Goal: Information Seeking & Learning: Learn about a topic

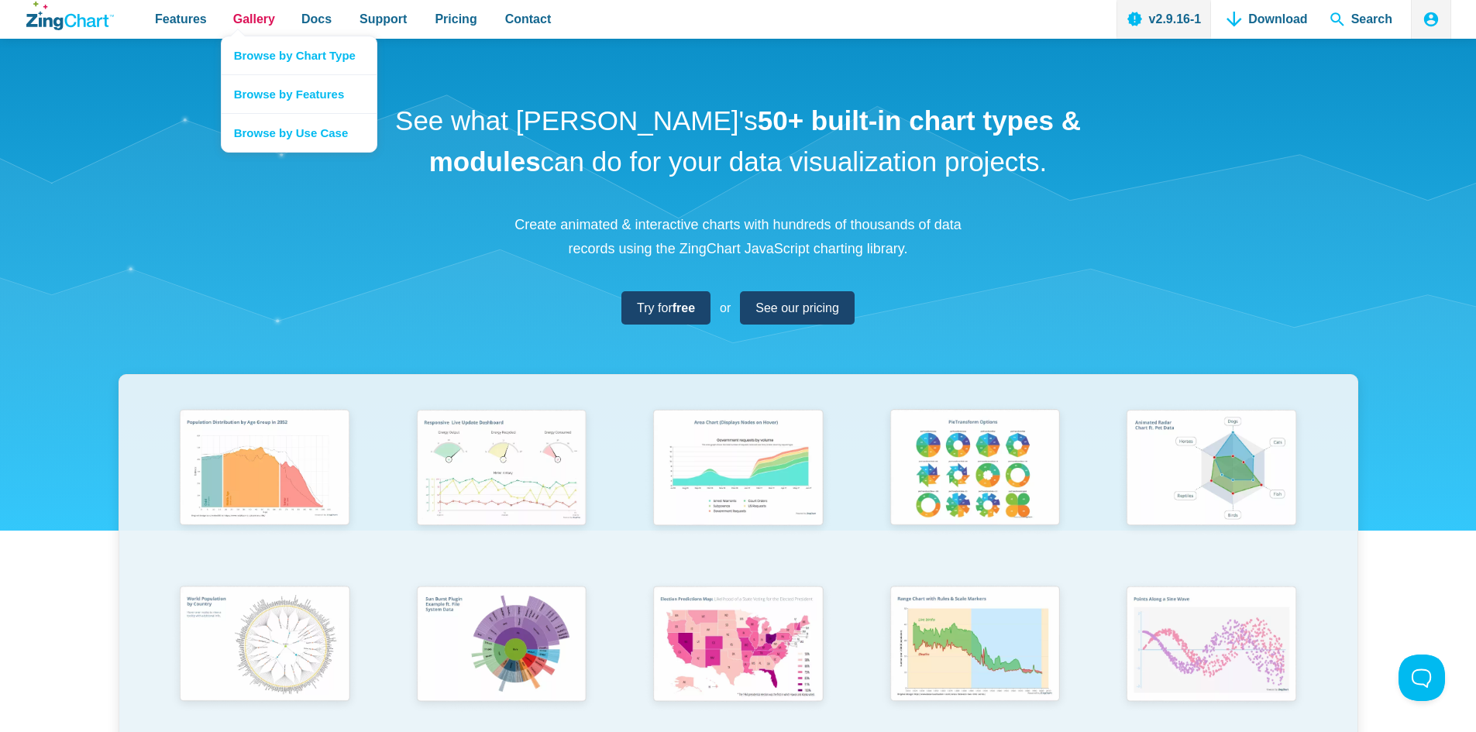
click at [254, 29] on span "Gallery" at bounding box center [254, 19] width 42 height 21
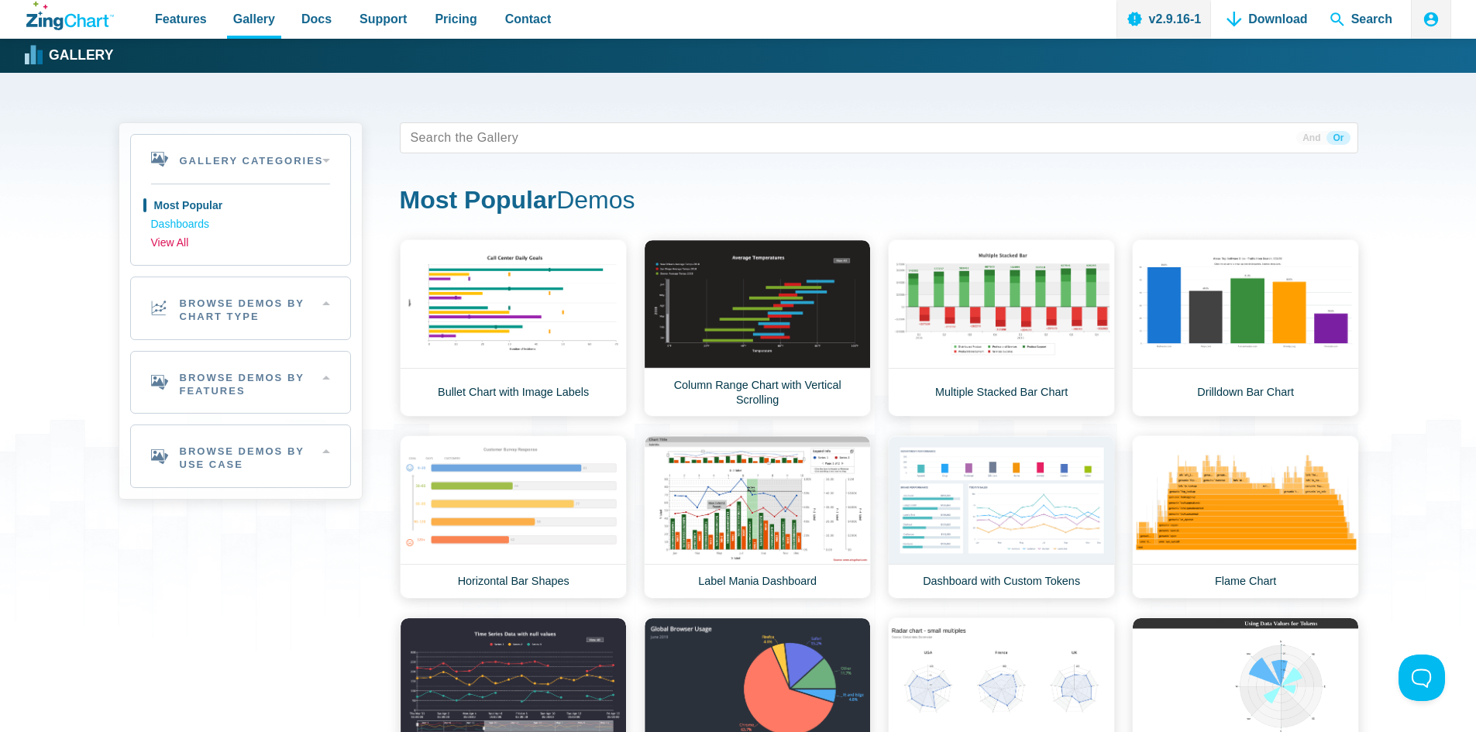
click at [170, 240] on link "View All" at bounding box center [240, 243] width 179 height 19
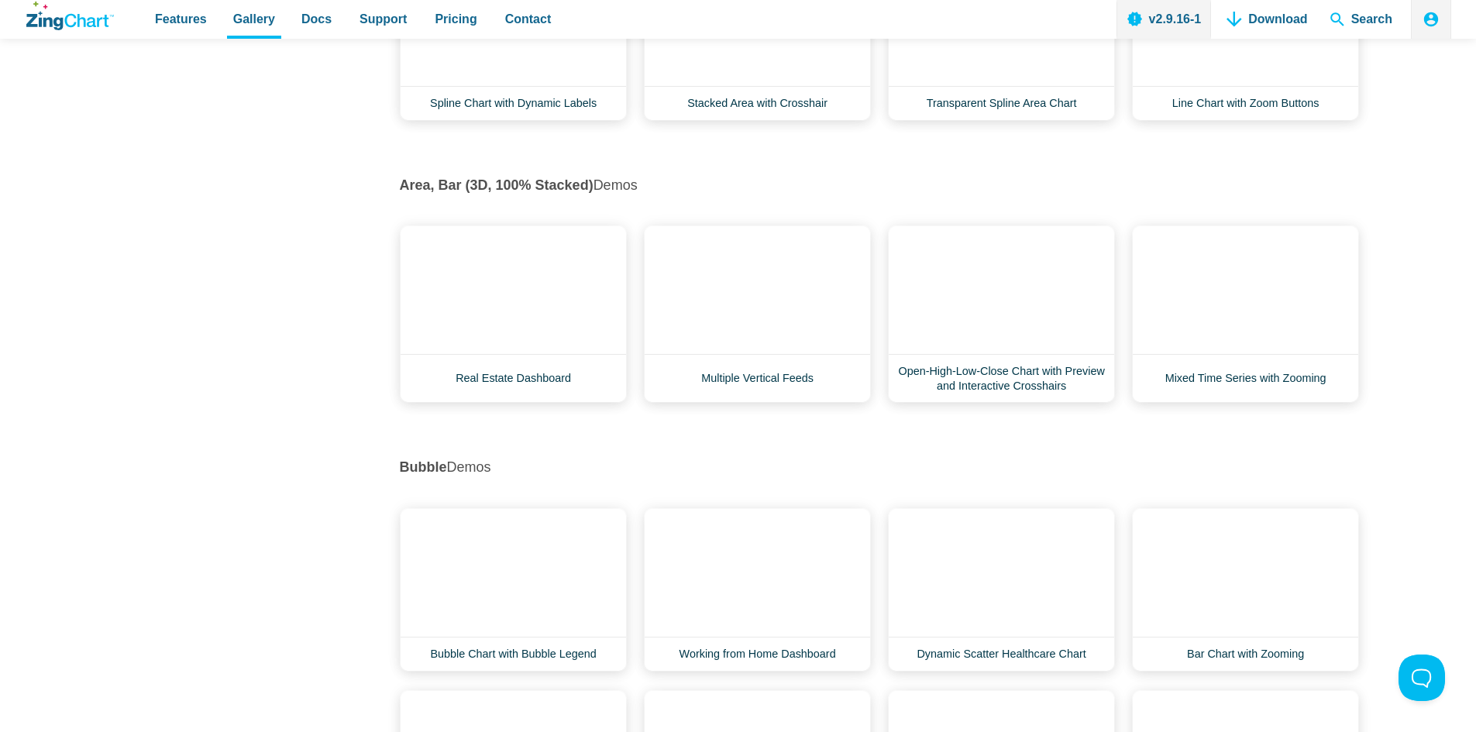
scroll to position [1162, 0]
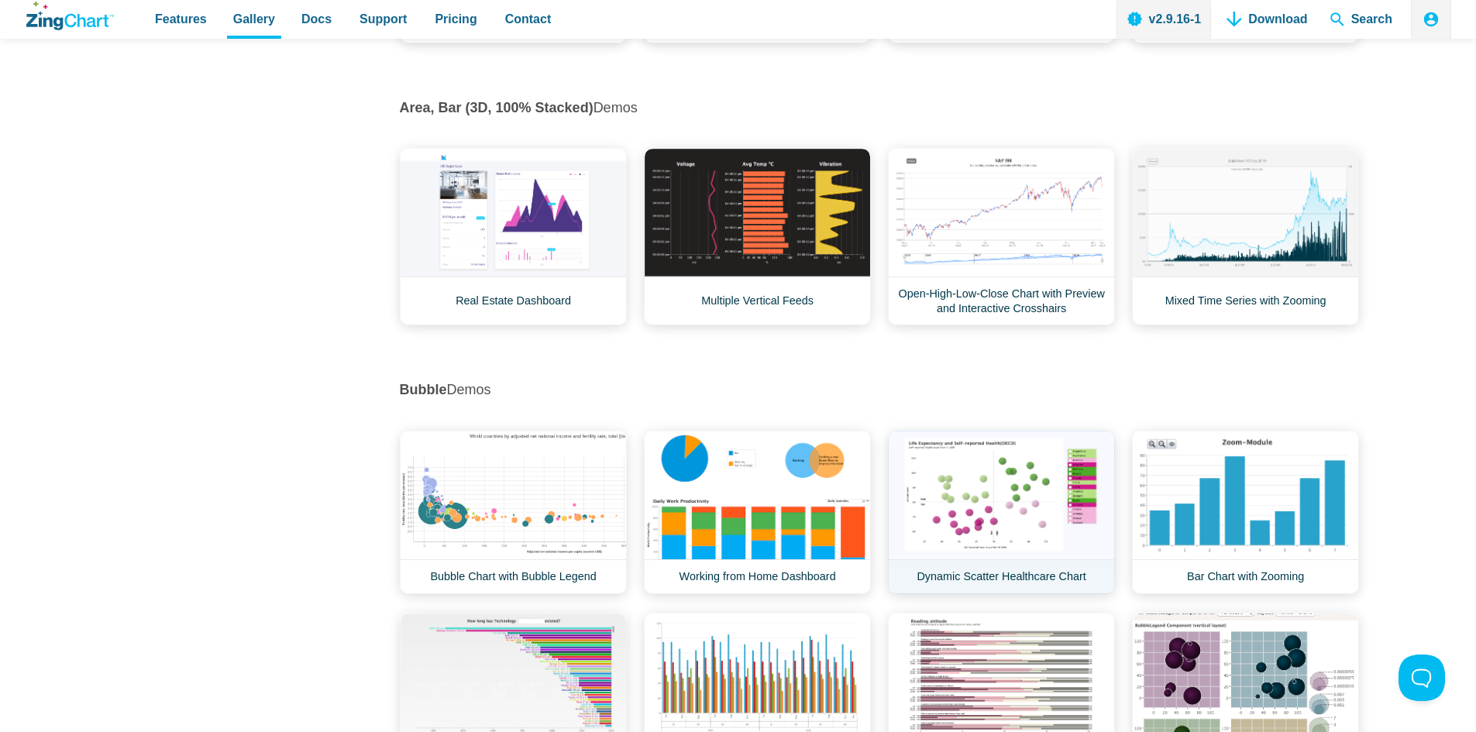
click at [986, 463] on link "Dynamic Scatter Healthcare Chart" at bounding box center [1001, 513] width 227 height 164
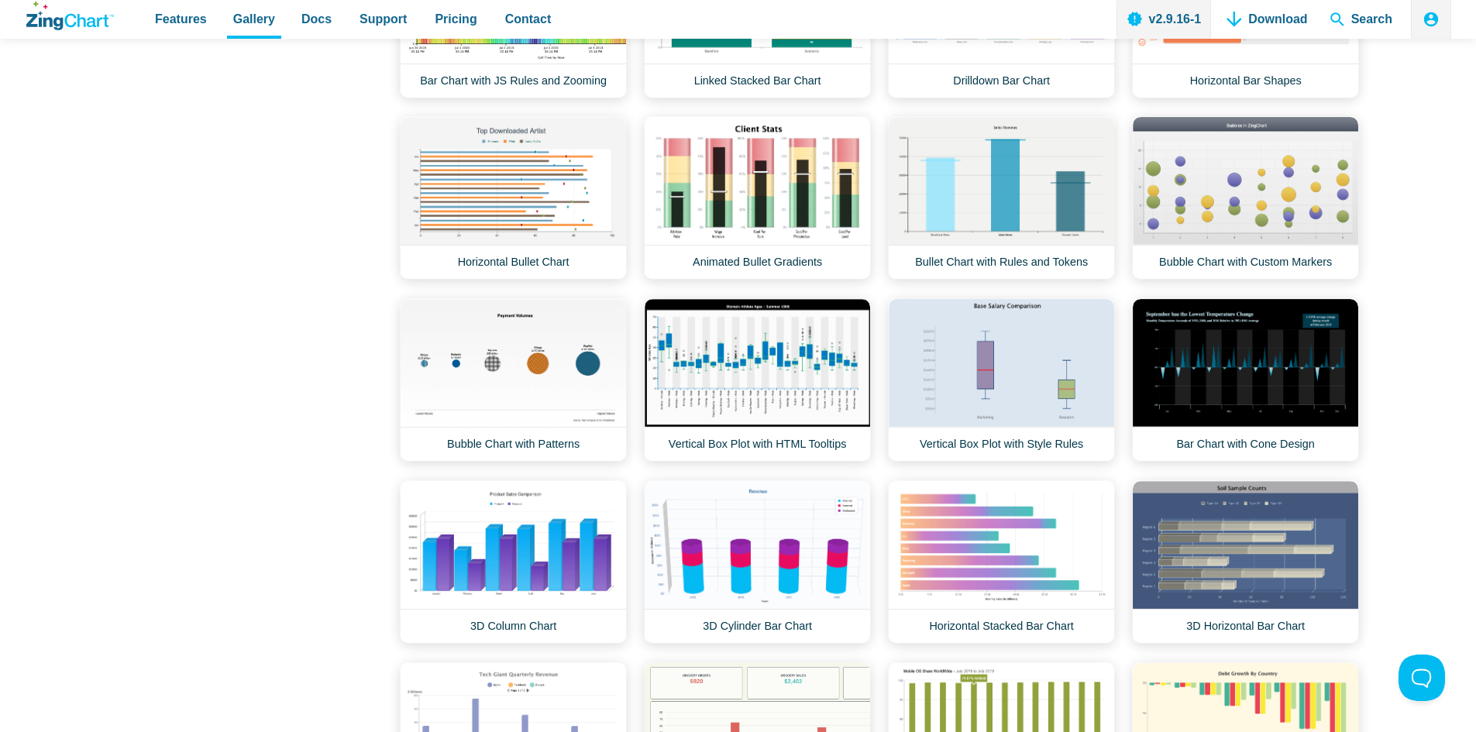
scroll to position [3332, 0]
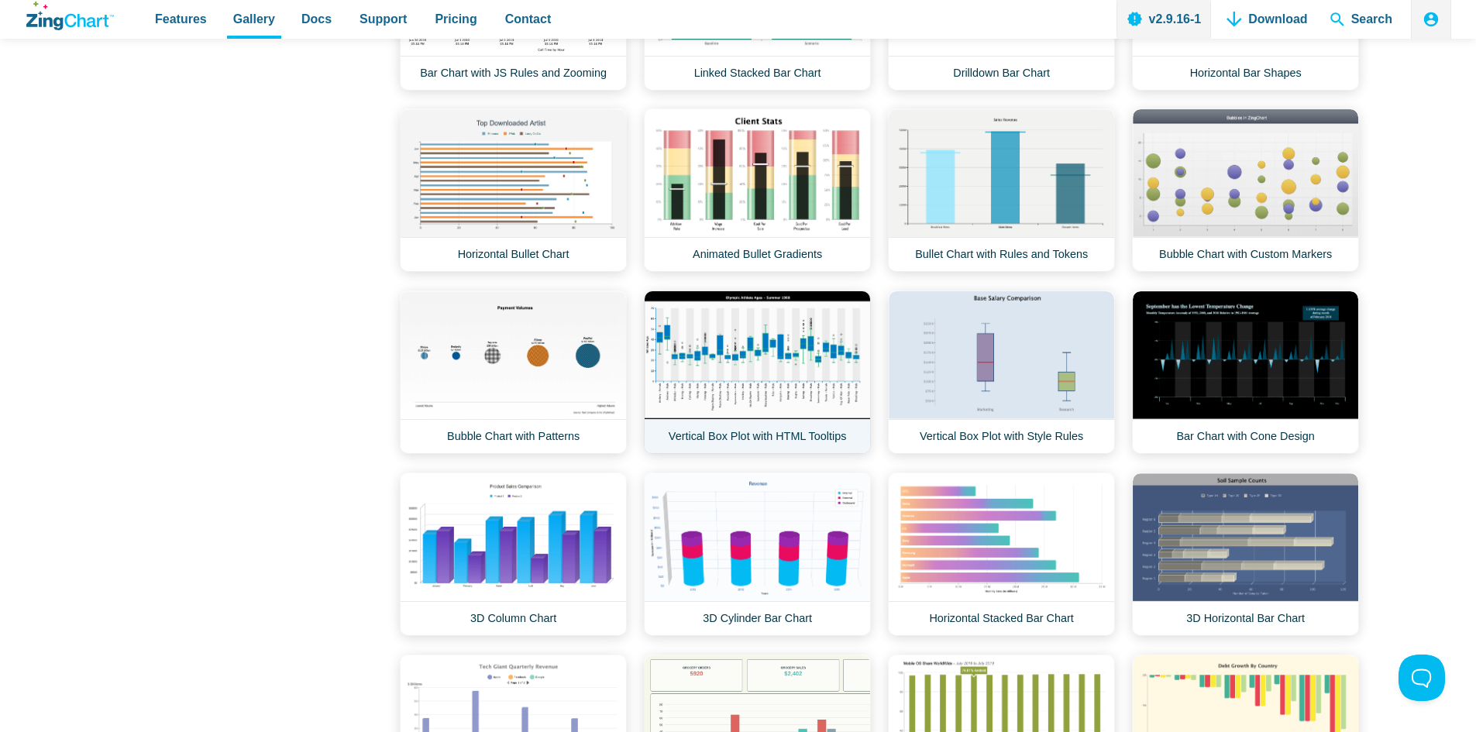
click at [828, 405] on link "Vertical Box Plot with HTML Tooltips" at bounding box center [757, 373] width 227 height 164
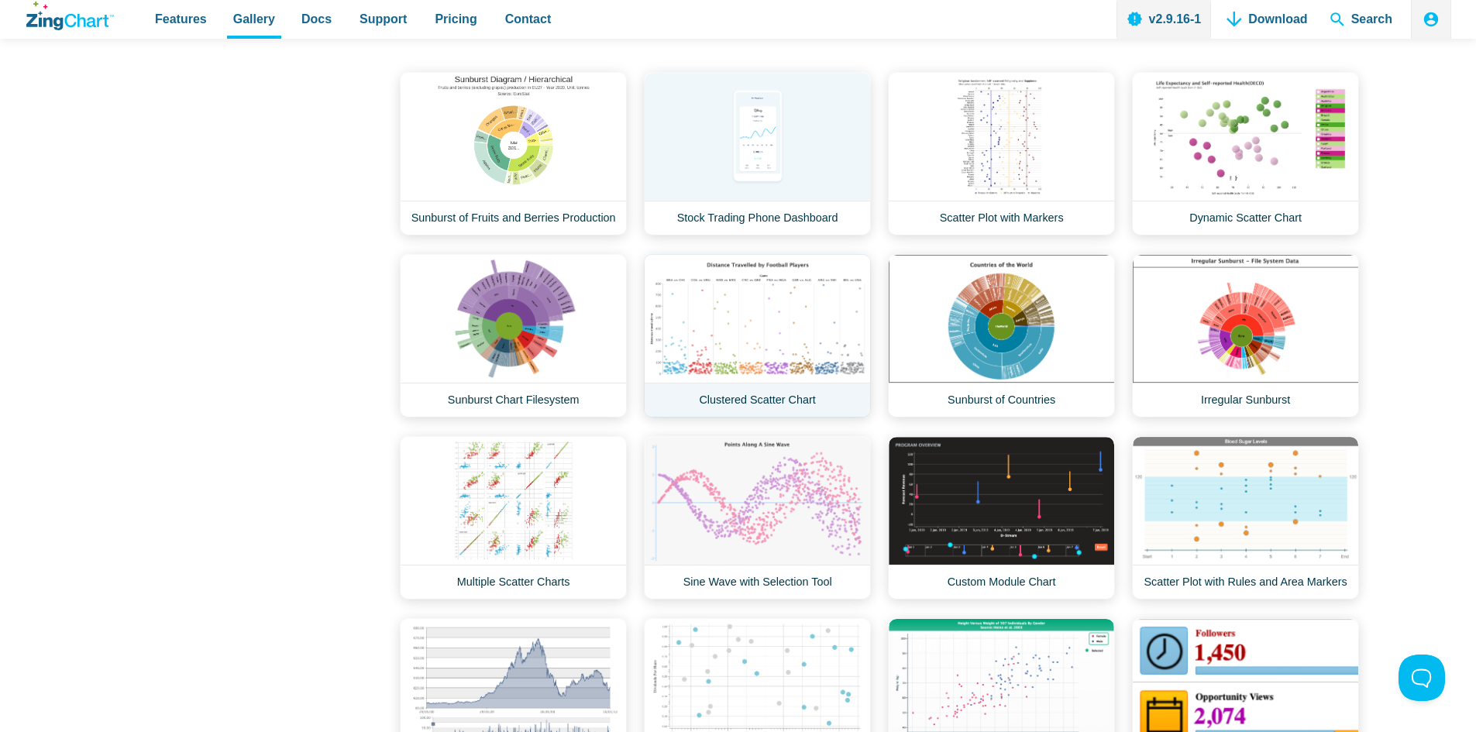
scroll to position [14645, 0]
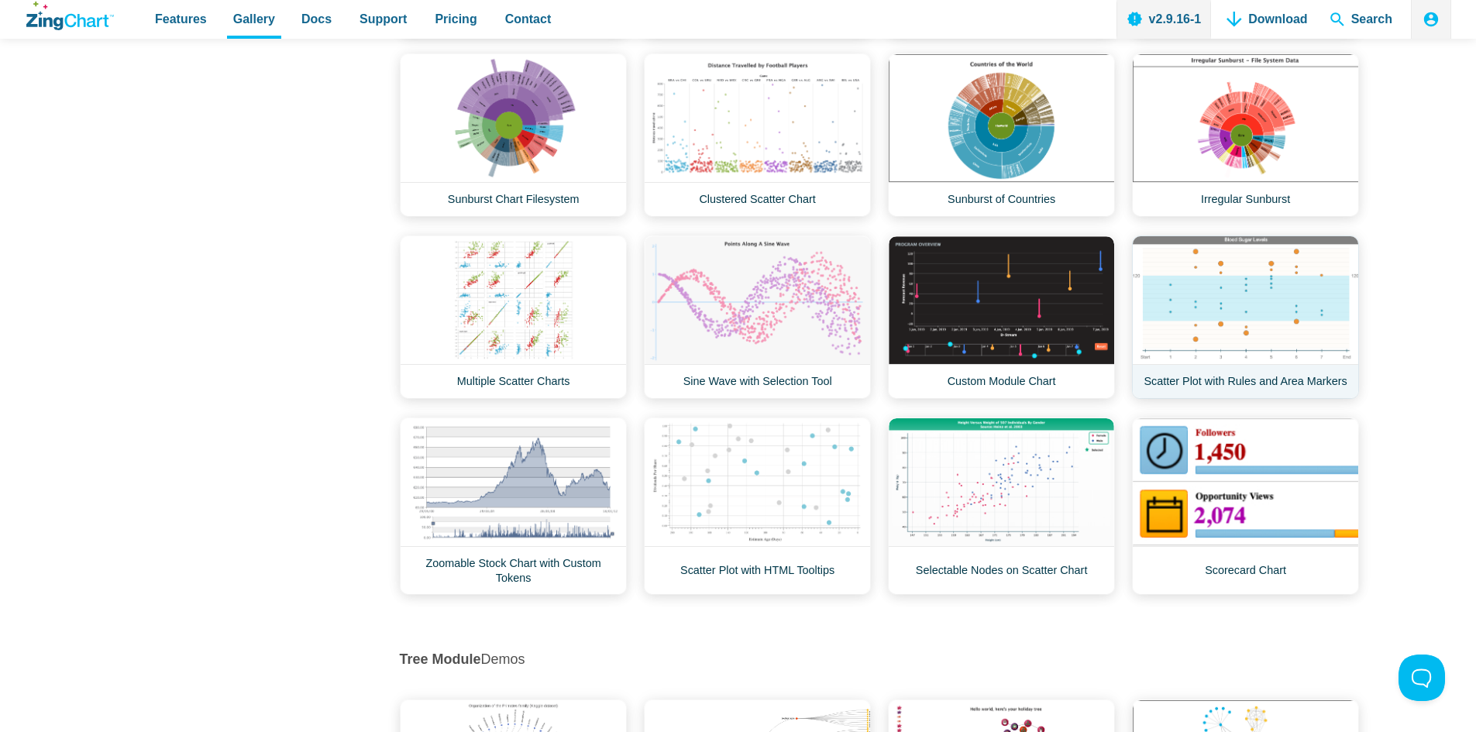
click at [1210, 313] on link "Scatter Plot with Rules and Area Markers" at bounding box center [1245, 318] width 227 height 164
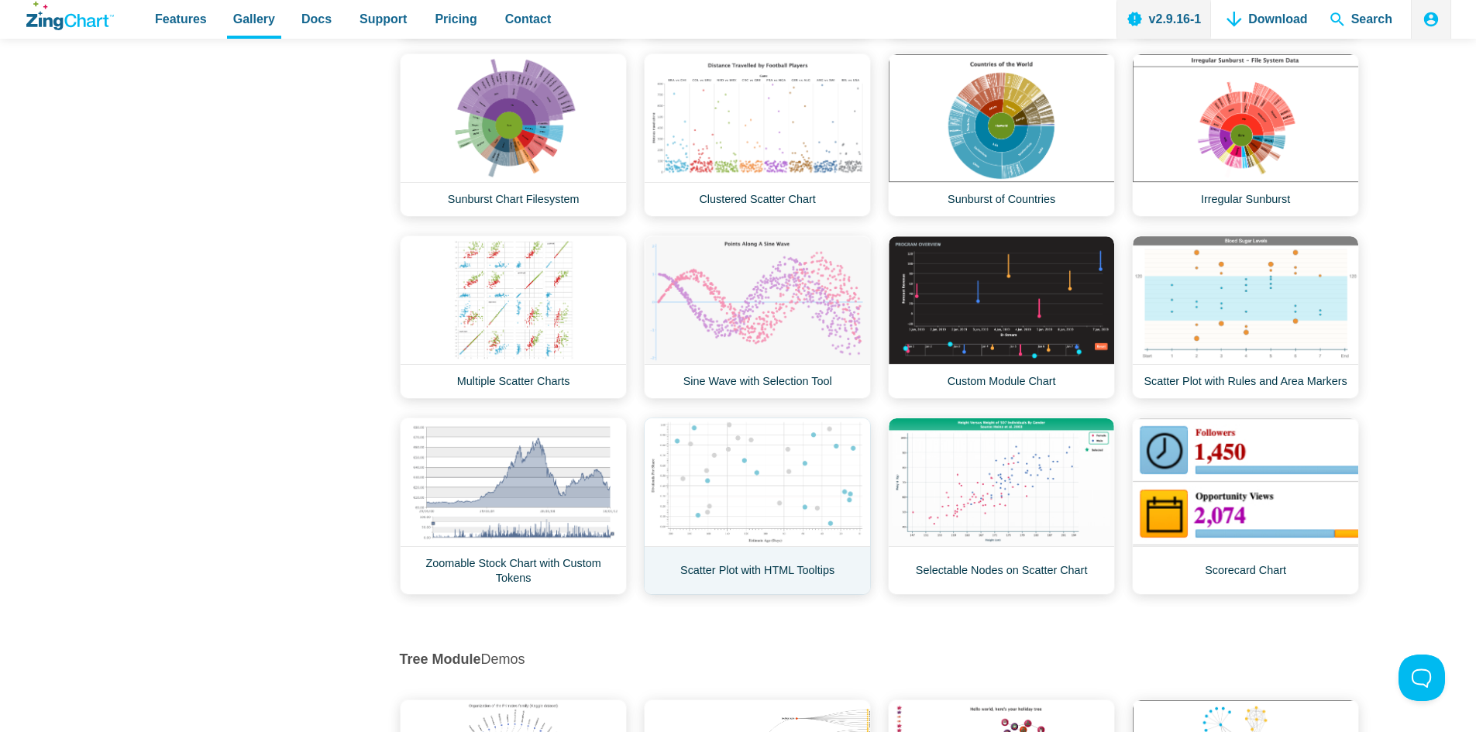
click at [801, 508] on link "Scatter Plot with HTML Tooltips" at bounding box center [757, 506] width 227 height 177
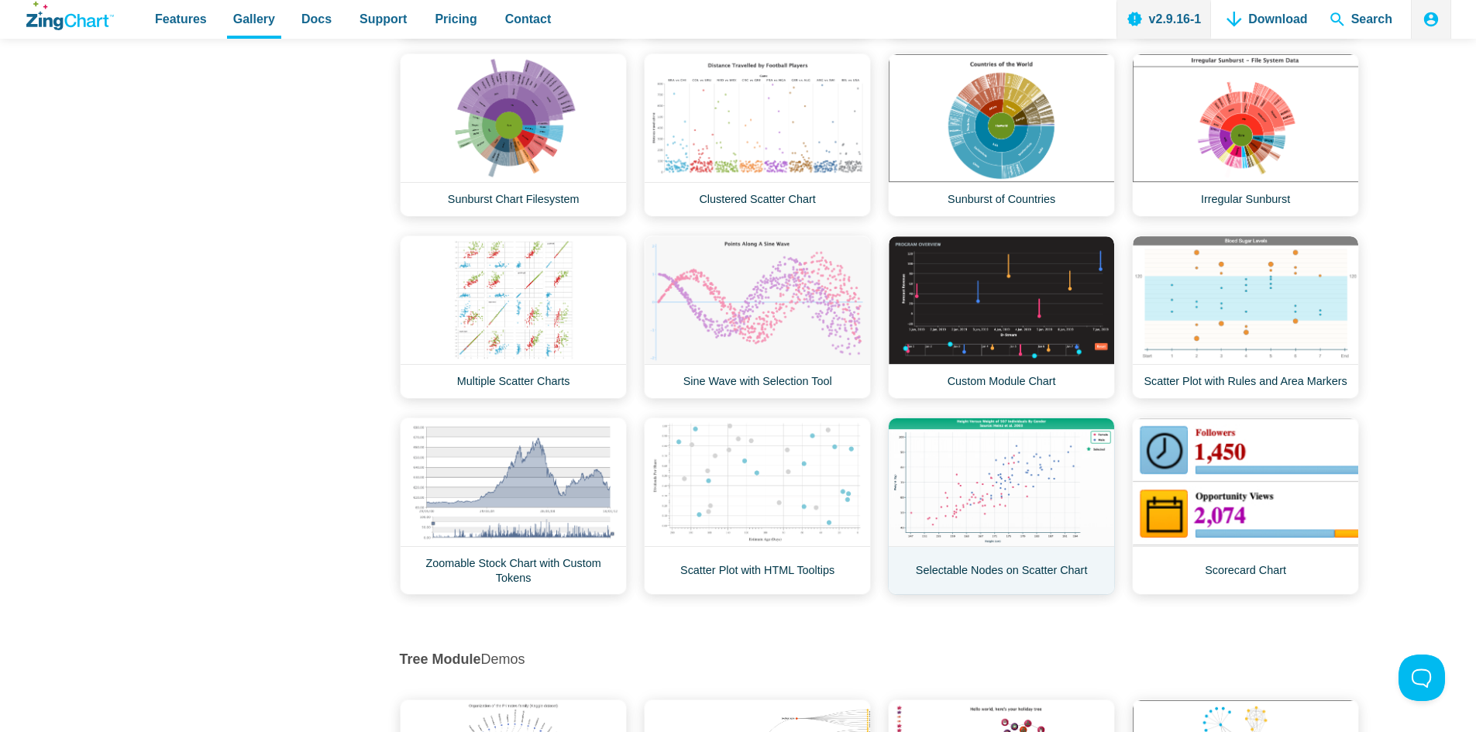
click at [996, 477] on link "Selectable Nodes on Scatter Chart" at bounding box center [1001, 506] width 227 height 177
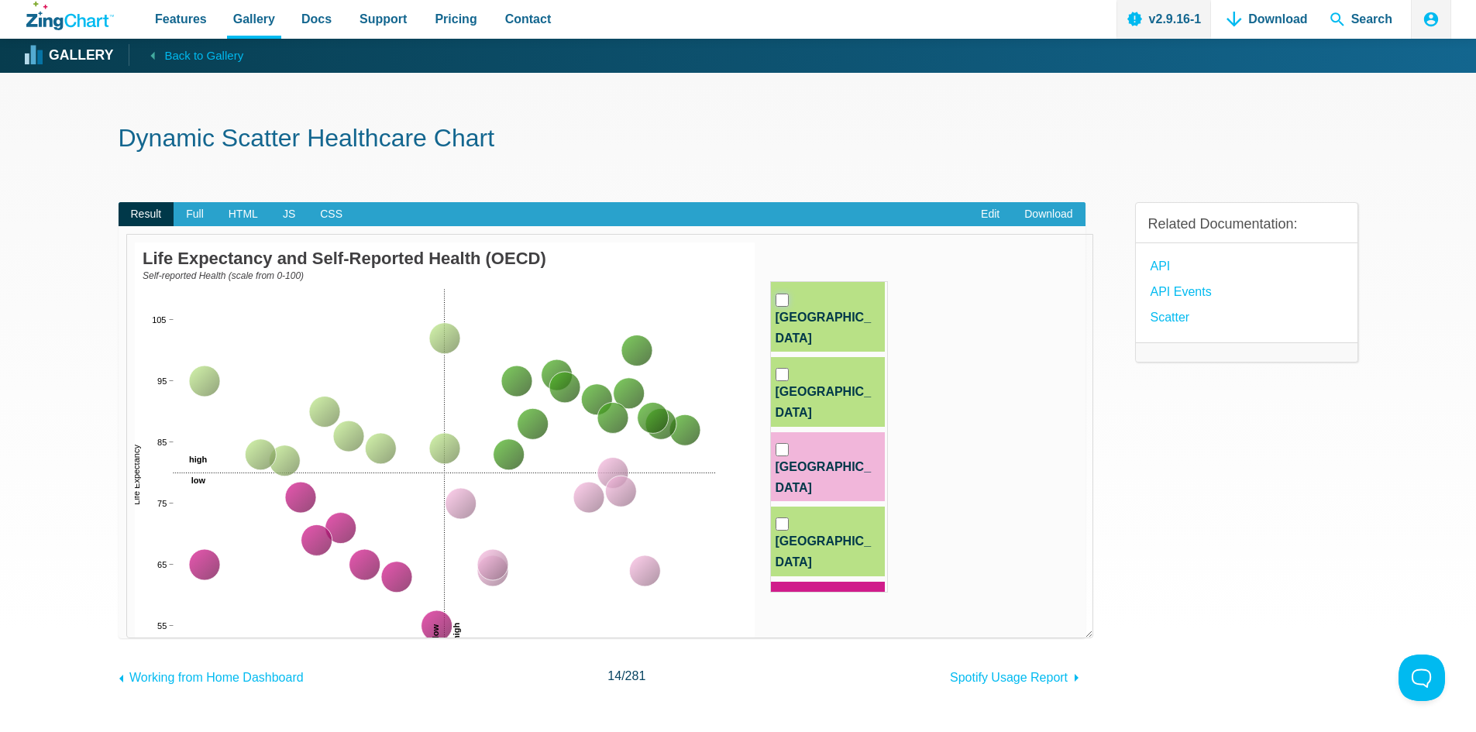
click at [782, 303] on input "Argentina" at bounding box center [782, 300] width 13 height 13
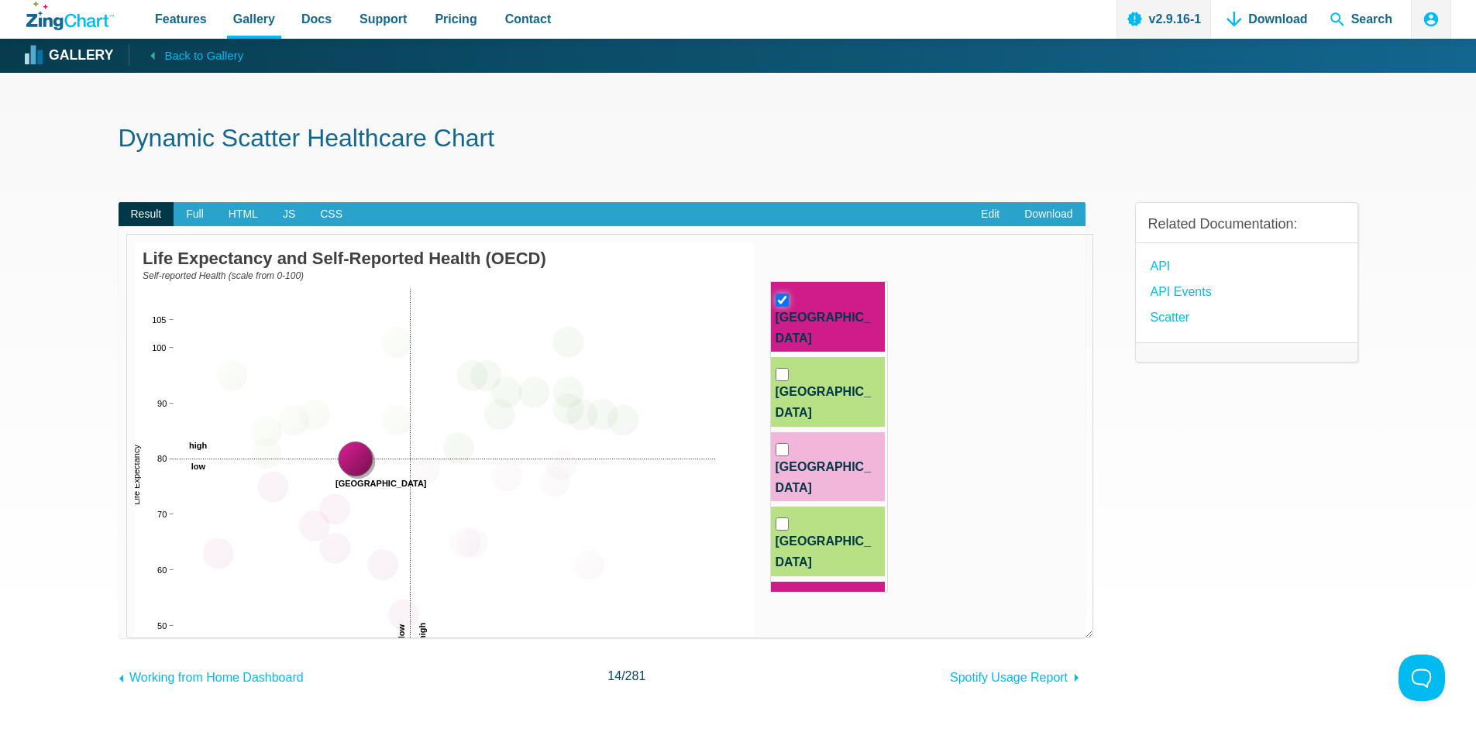
click at [782, 303] on input "Argentina" at bounding box center [782, 300] width 13 height 13
checkbox input "false"
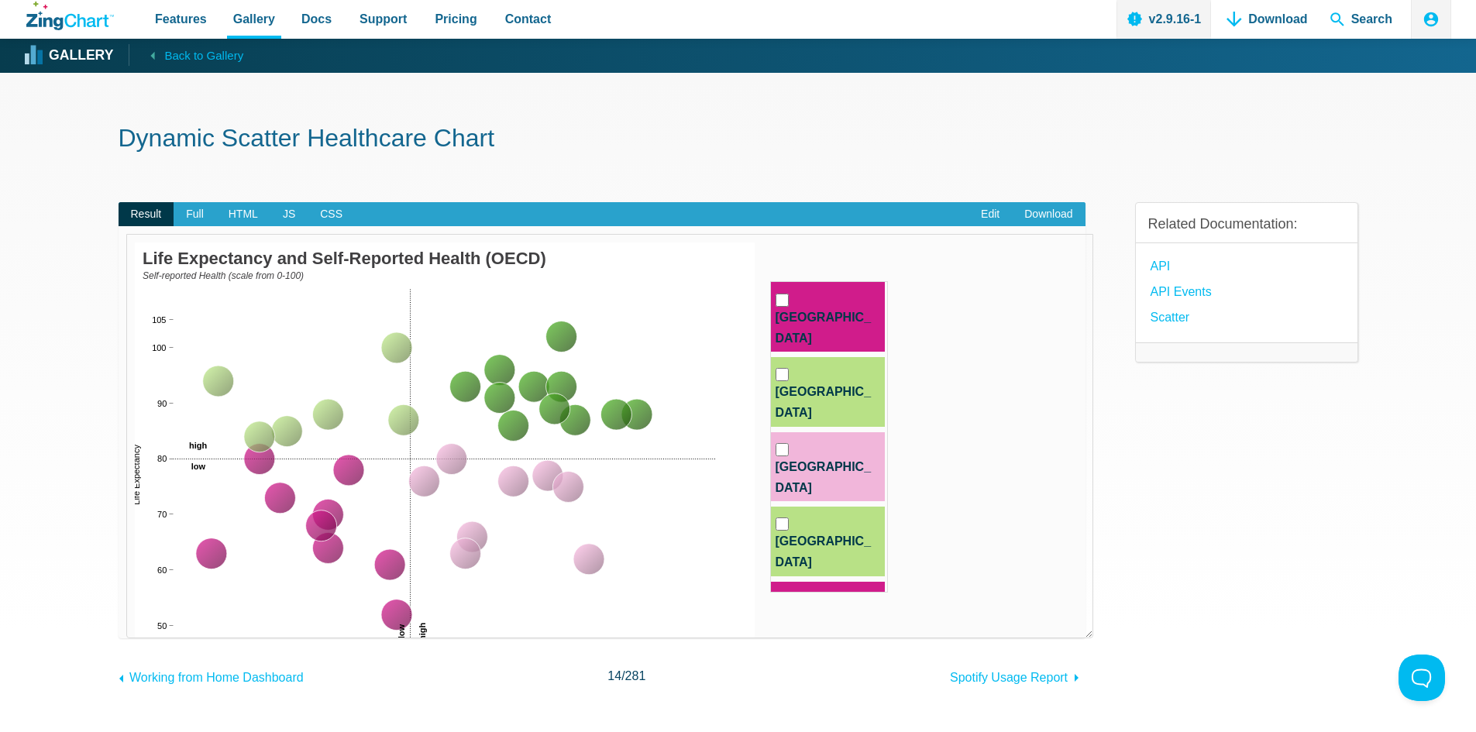
click at [828, 582] on label "Bolivia" at bounding box center [828, 617] width 114 height 70
click at [789, 593] on input "Bolivia" at bounding box center [782, 599] width 13 height 13
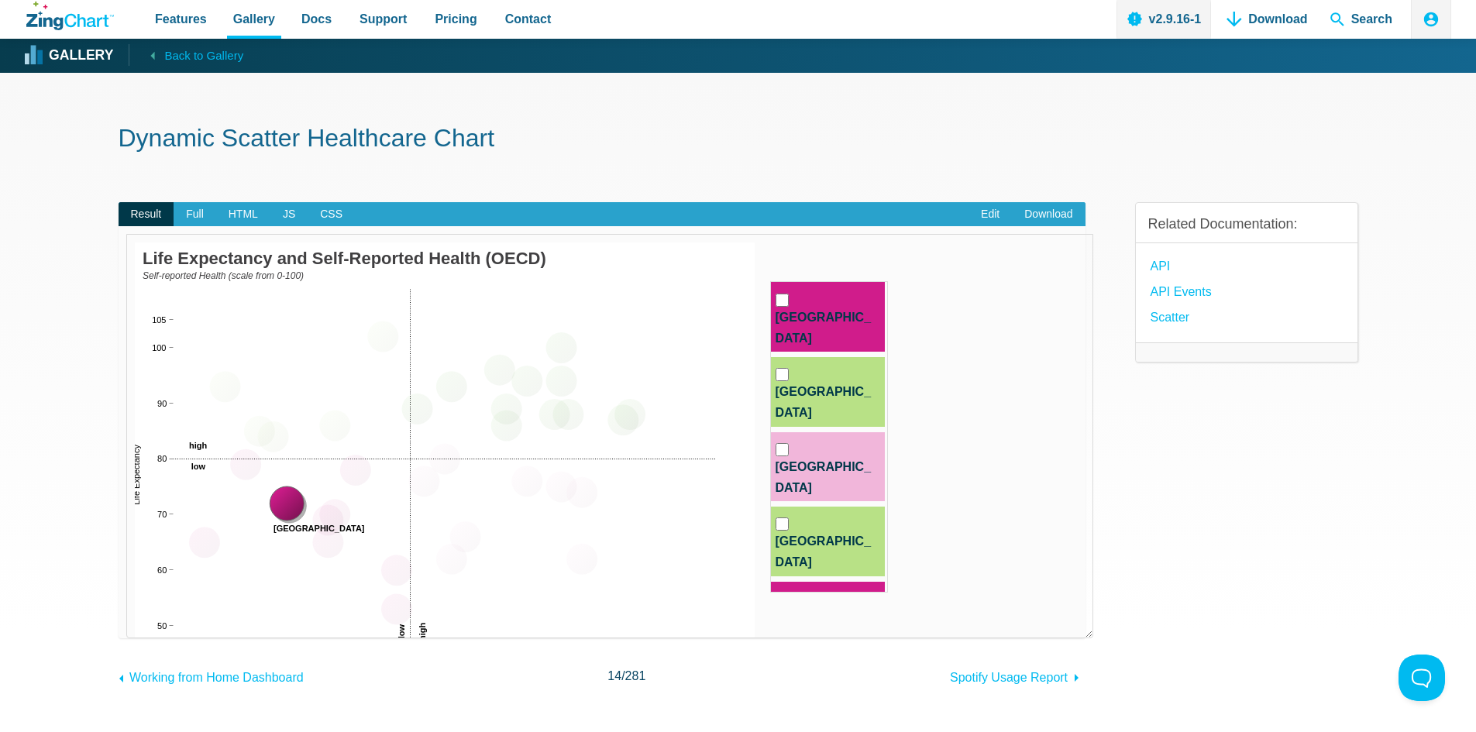
click at [828, 582] on label "Bolivia" at bounding box center [828, 617] width 114 height 70
click at [789, 593] on input "Bolivia" at bounding box center [782, 599] width 13 height 13
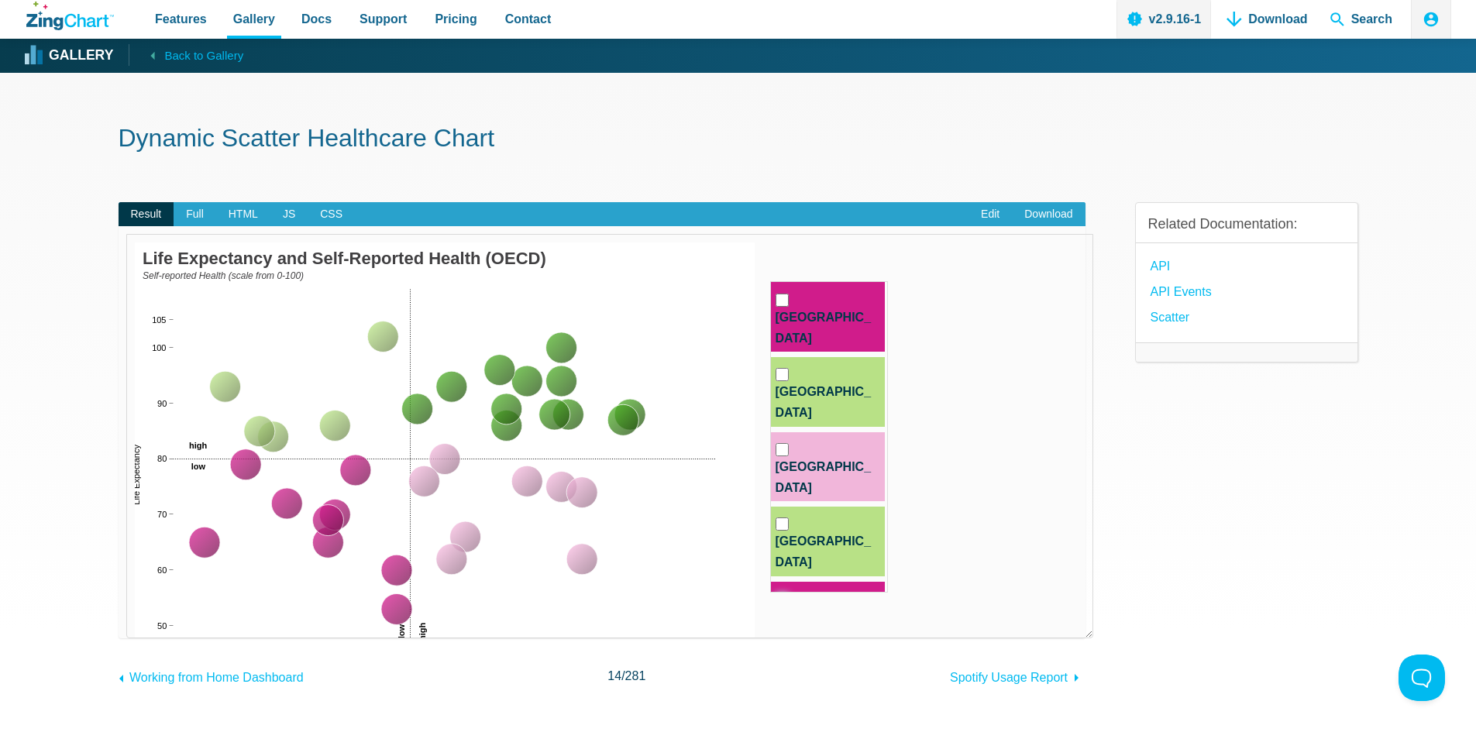
click at [783, 593] on input "Bolivia" at bounding box center [782, 599] width 13 height 13
checkbox input "true"
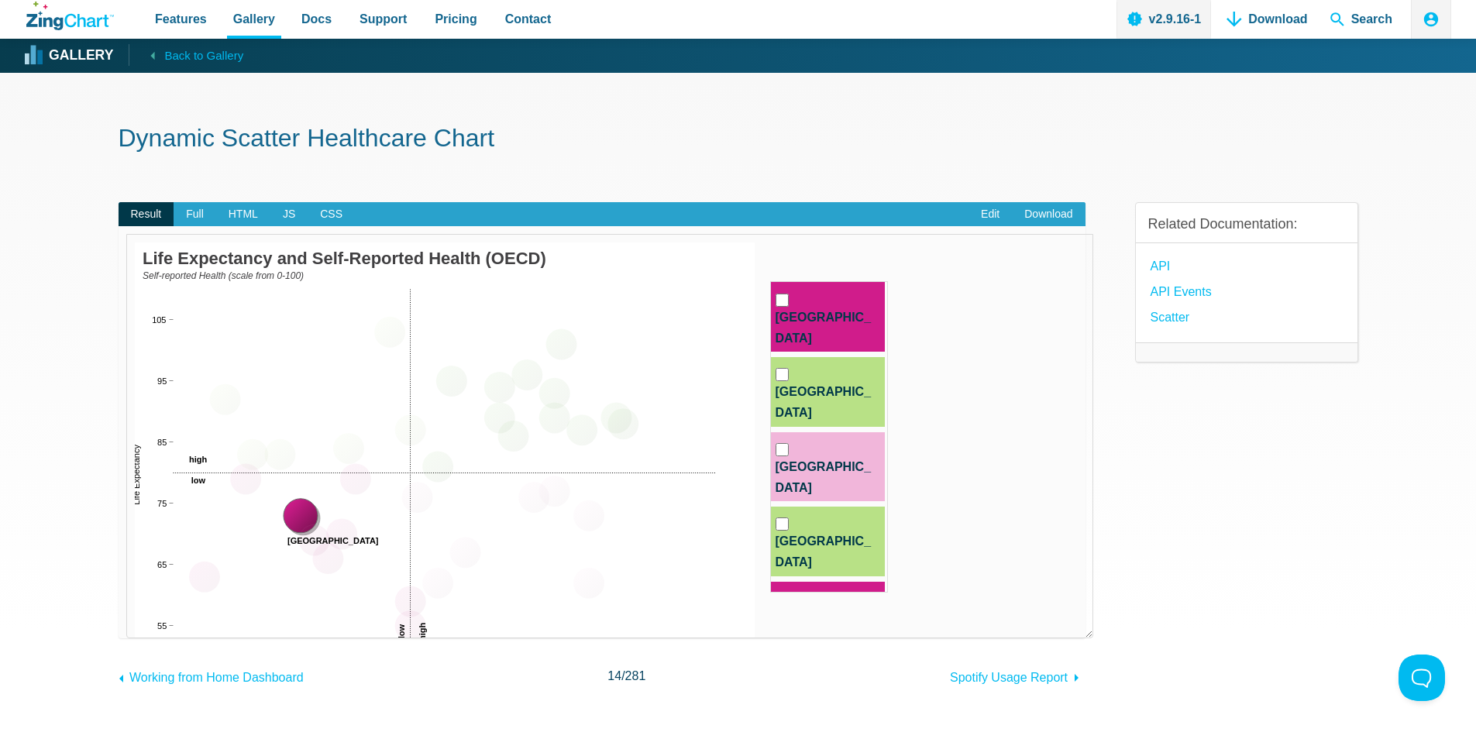
checkbox input "true"
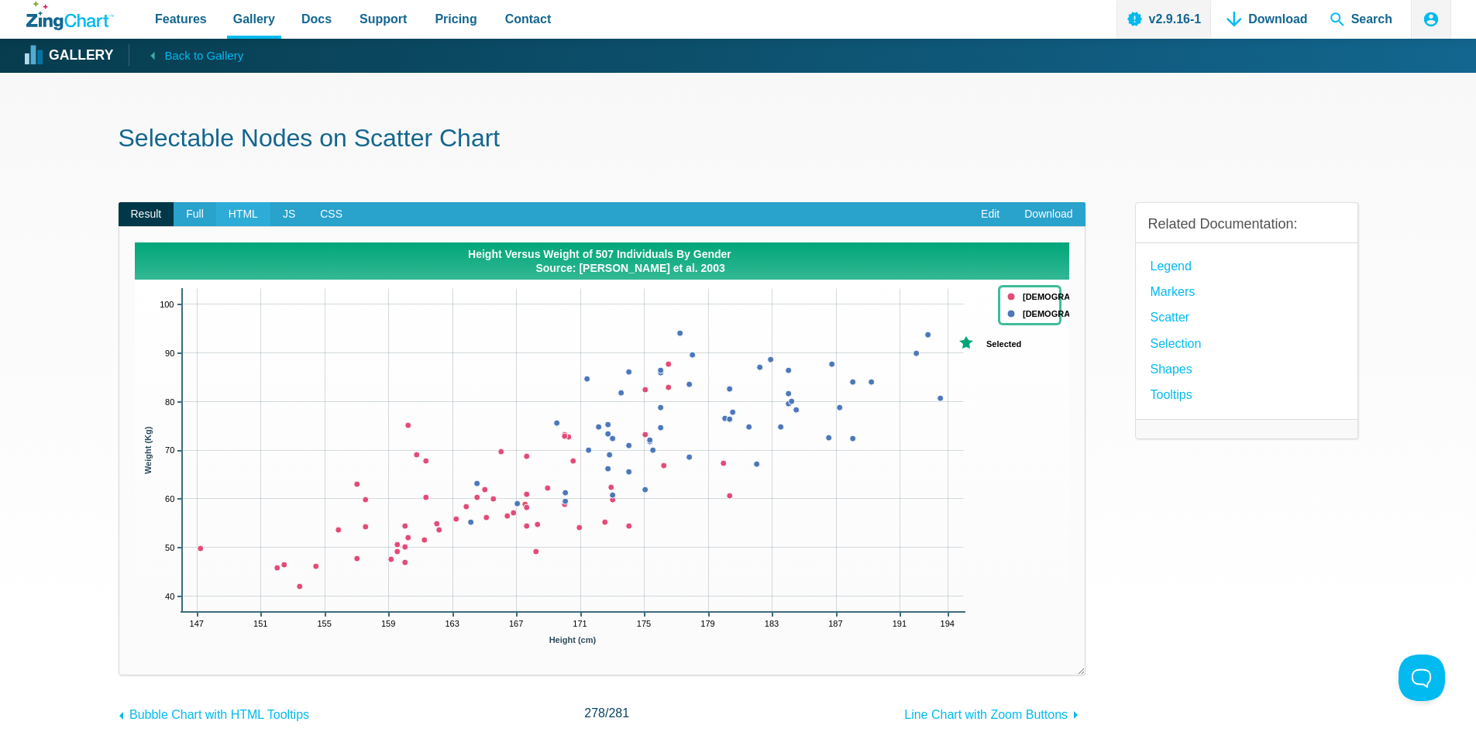
click at [236, 218] on span "HTML" at bounding box center [243, 214] width 54 height 25
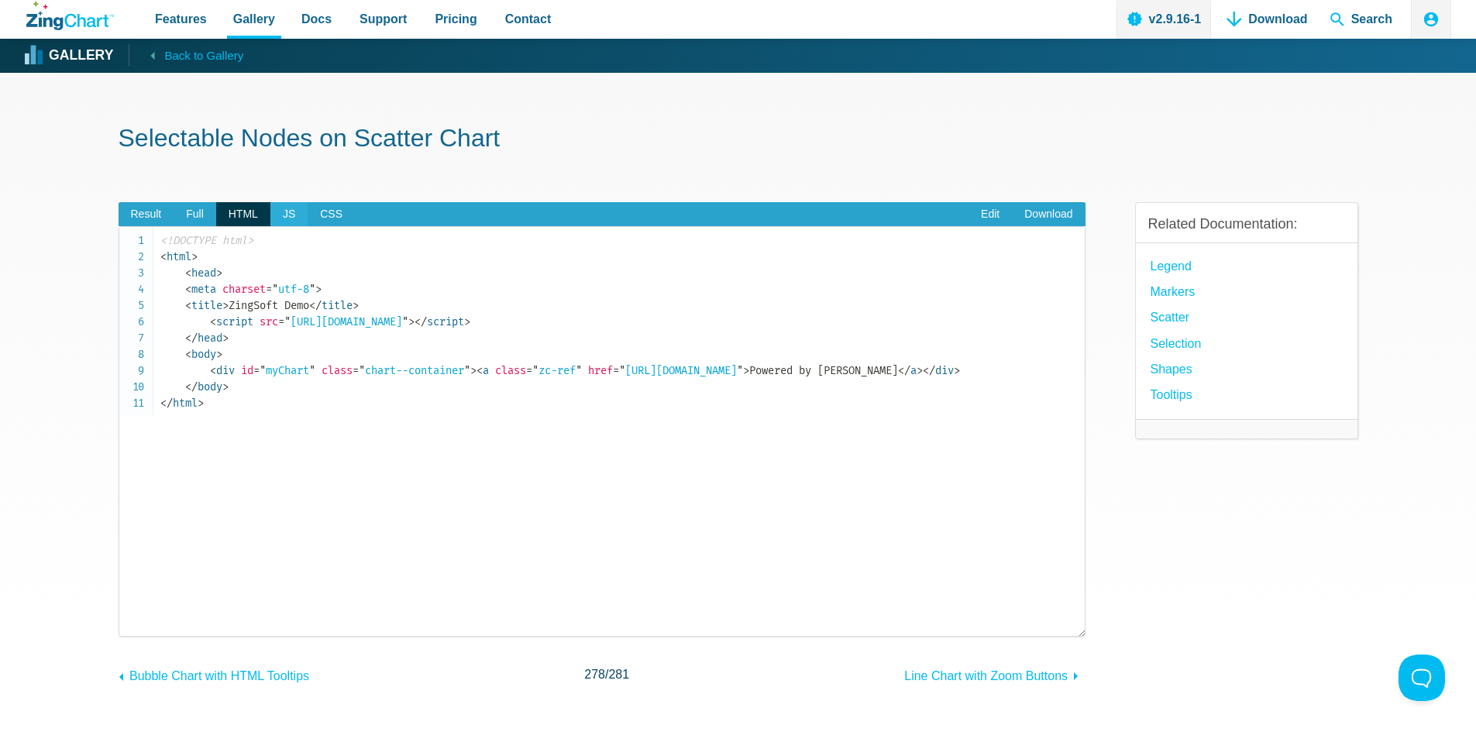
click at [284, 218] on span "JS" at bounding box center [288, 214] width 37 height 25
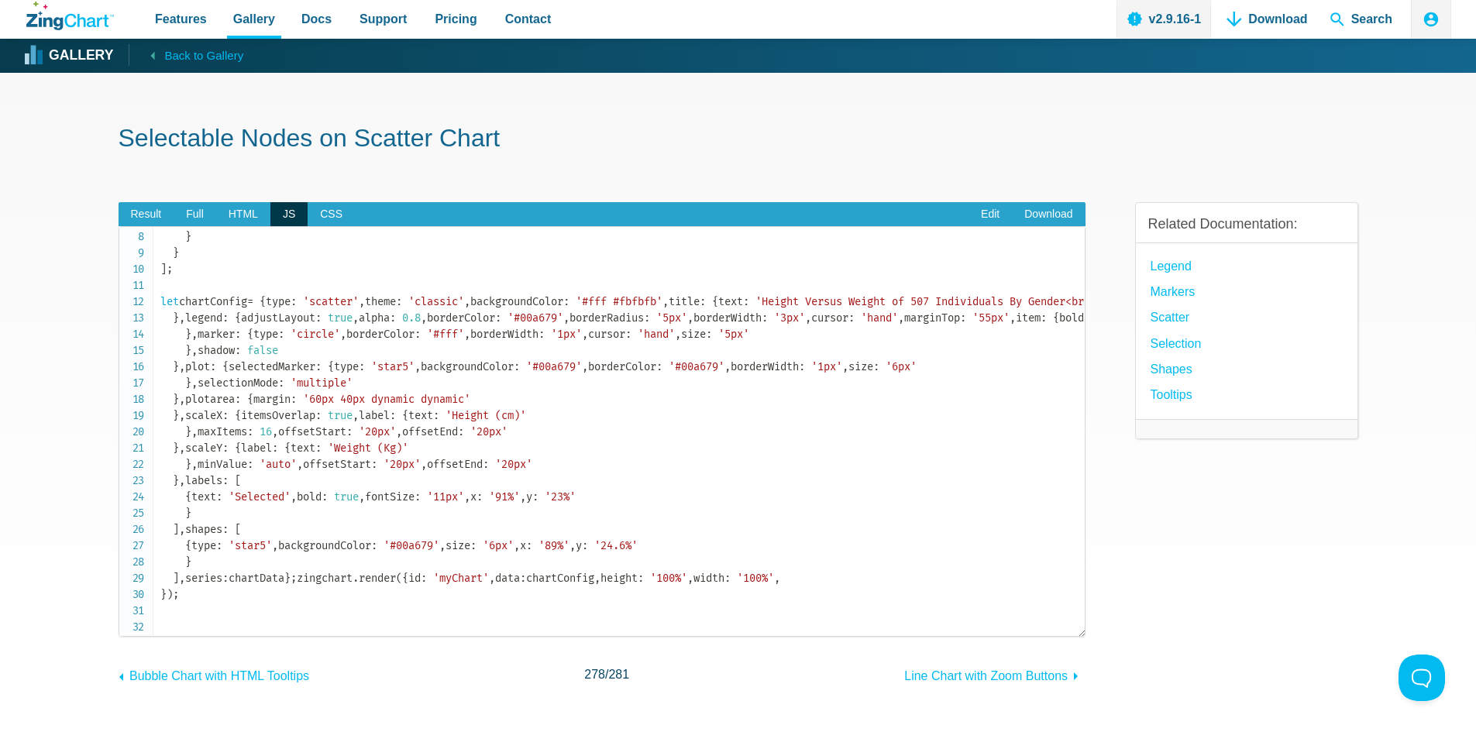
scroll to position [77, 0]
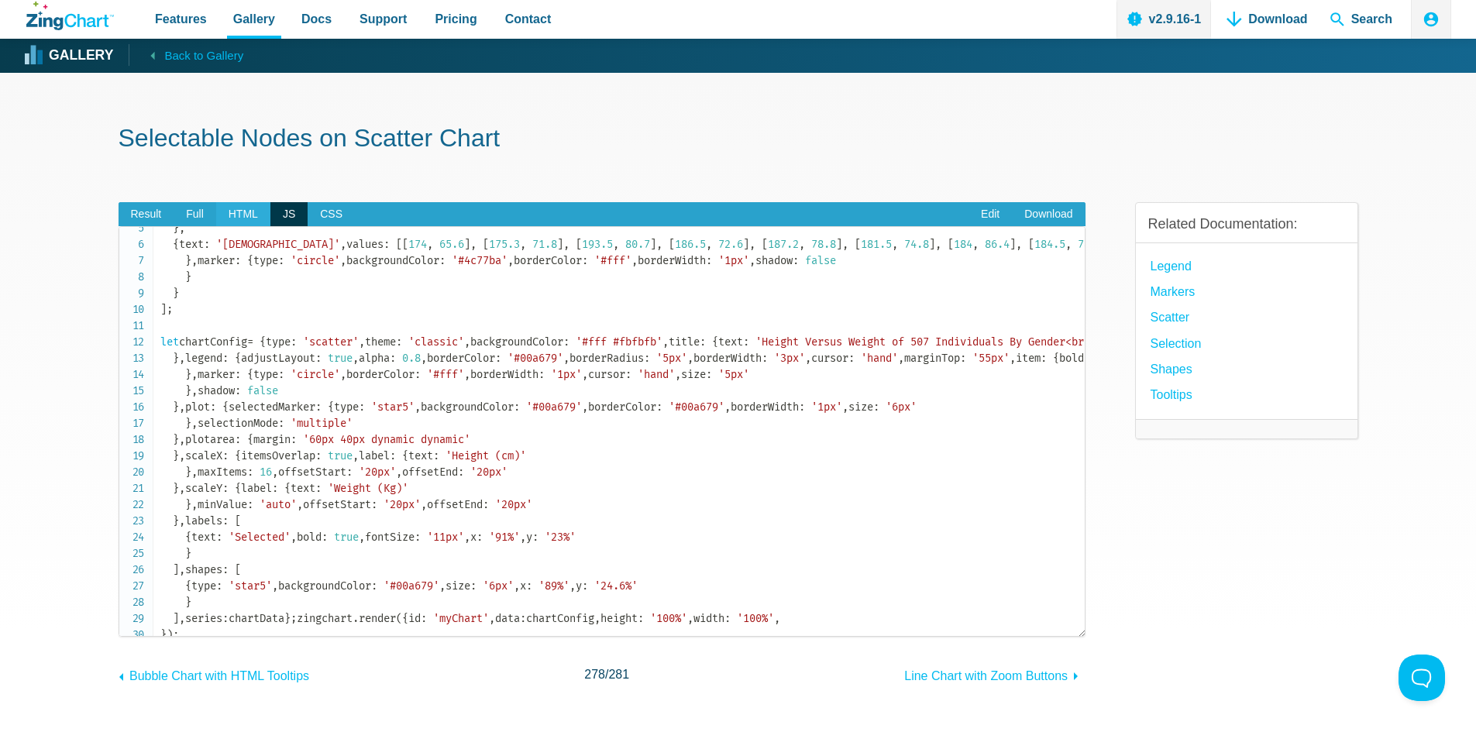
click at [235, 212] on span "HTML" at bounding box center [243, 214] width 54 height 25
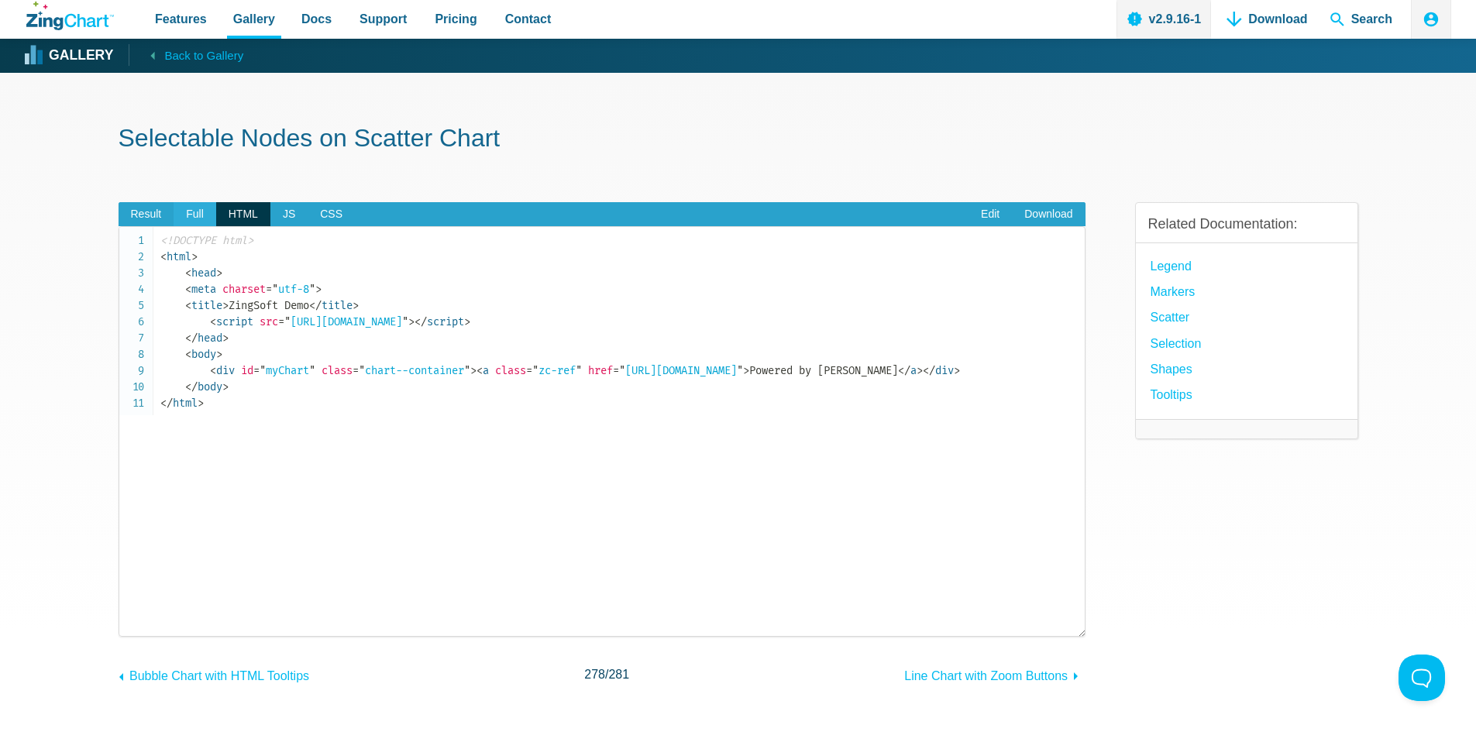
click at [191, 215] on span "Full" at bounding box center [195, 214] width 43 height 25
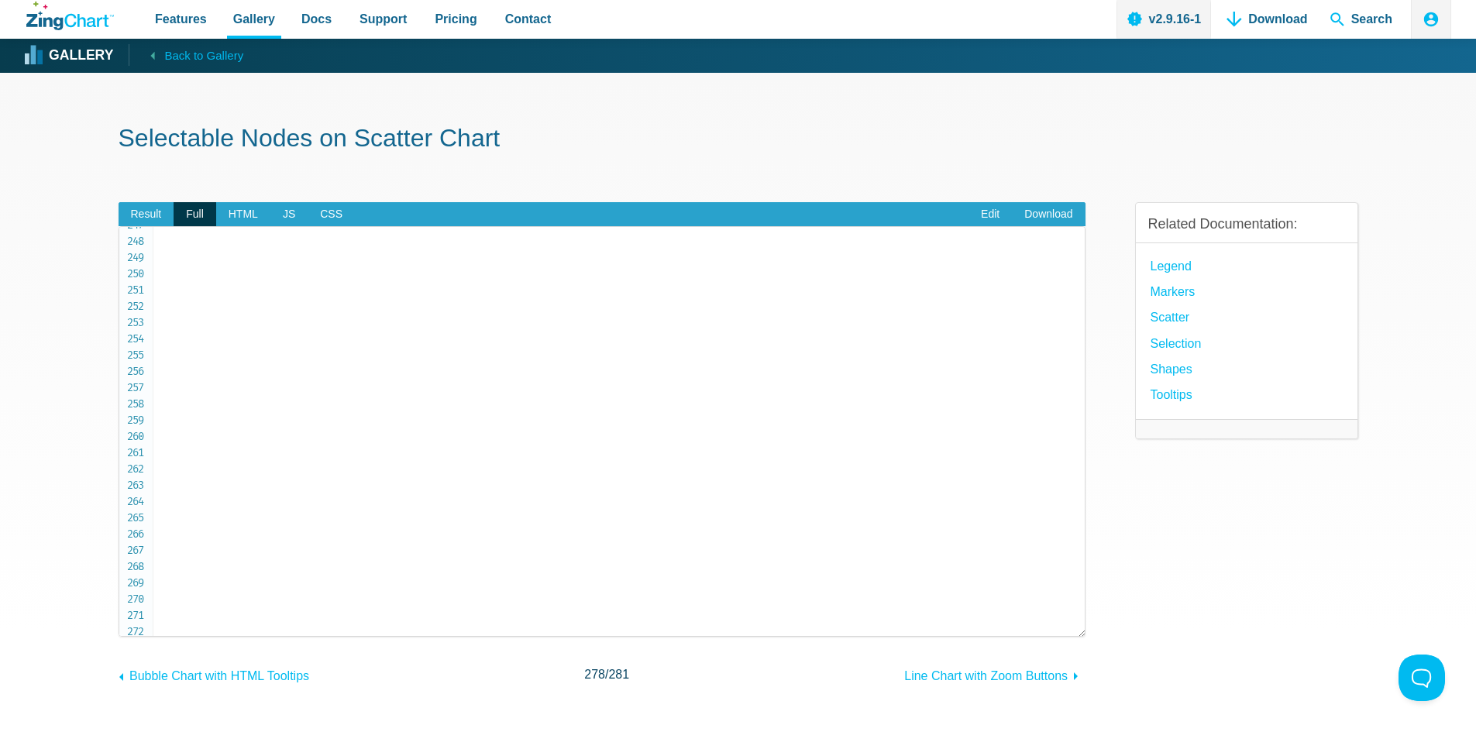
scroll to position [4029, 0]
click at [996, 207] on link "Edit" at bounding box center [990, 214] width 43 height 25
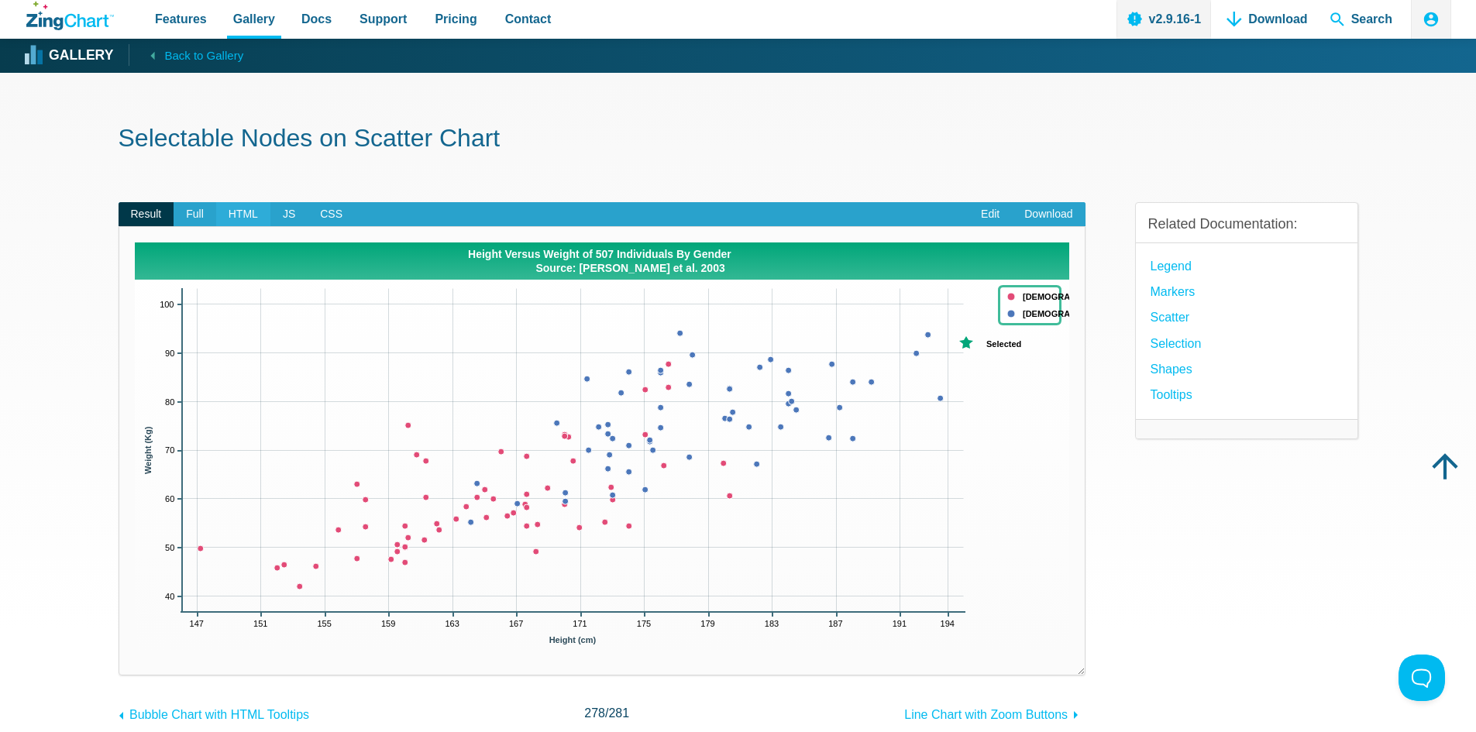
click at [238, 216] on span "HTML" at bounding box center [243, 214] width 54 height 25
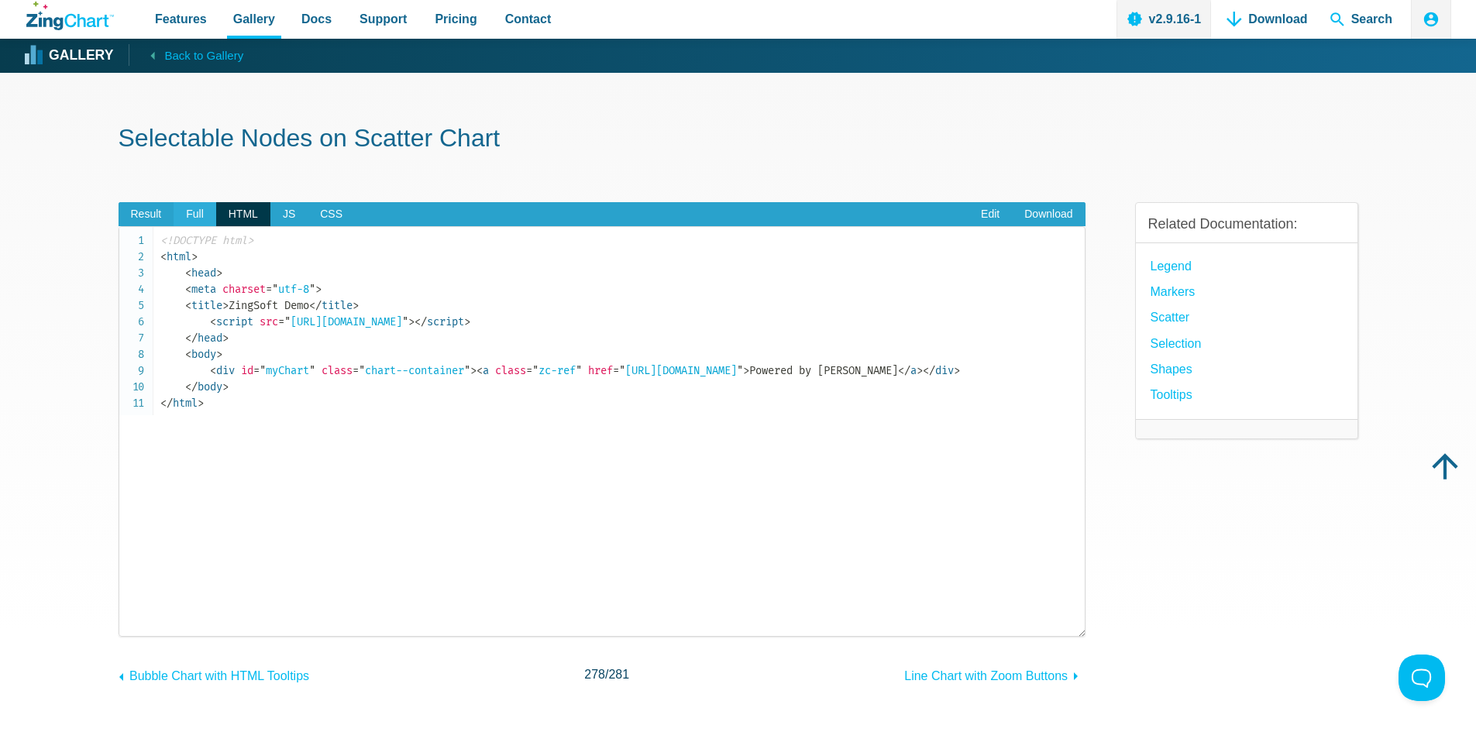
click at [197, 213] on span "Full" at bounding box center [195, 214] width 43 height 25
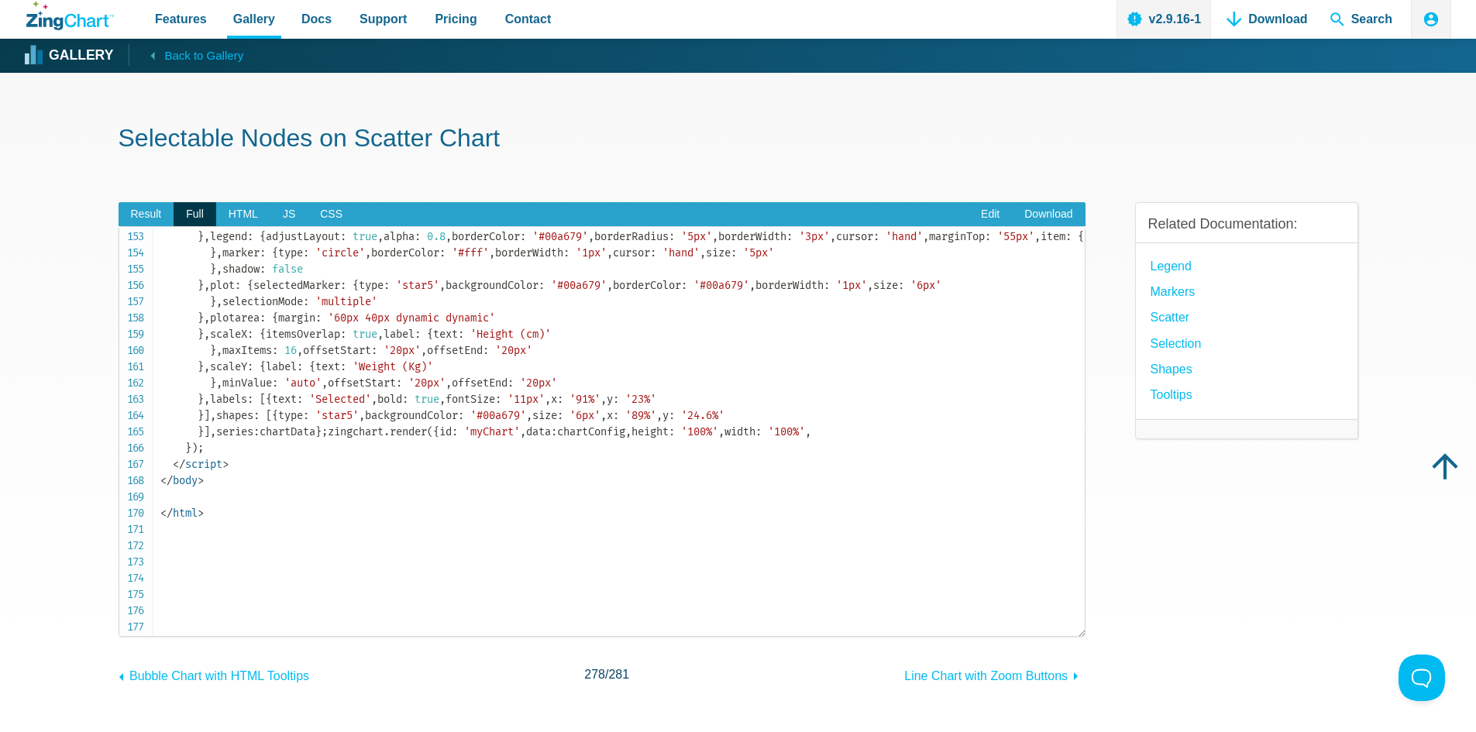
scroll to position [2480, 0]
click at [146, 211] on span "Result" at bounding box center [147, 214] width 56 height 25
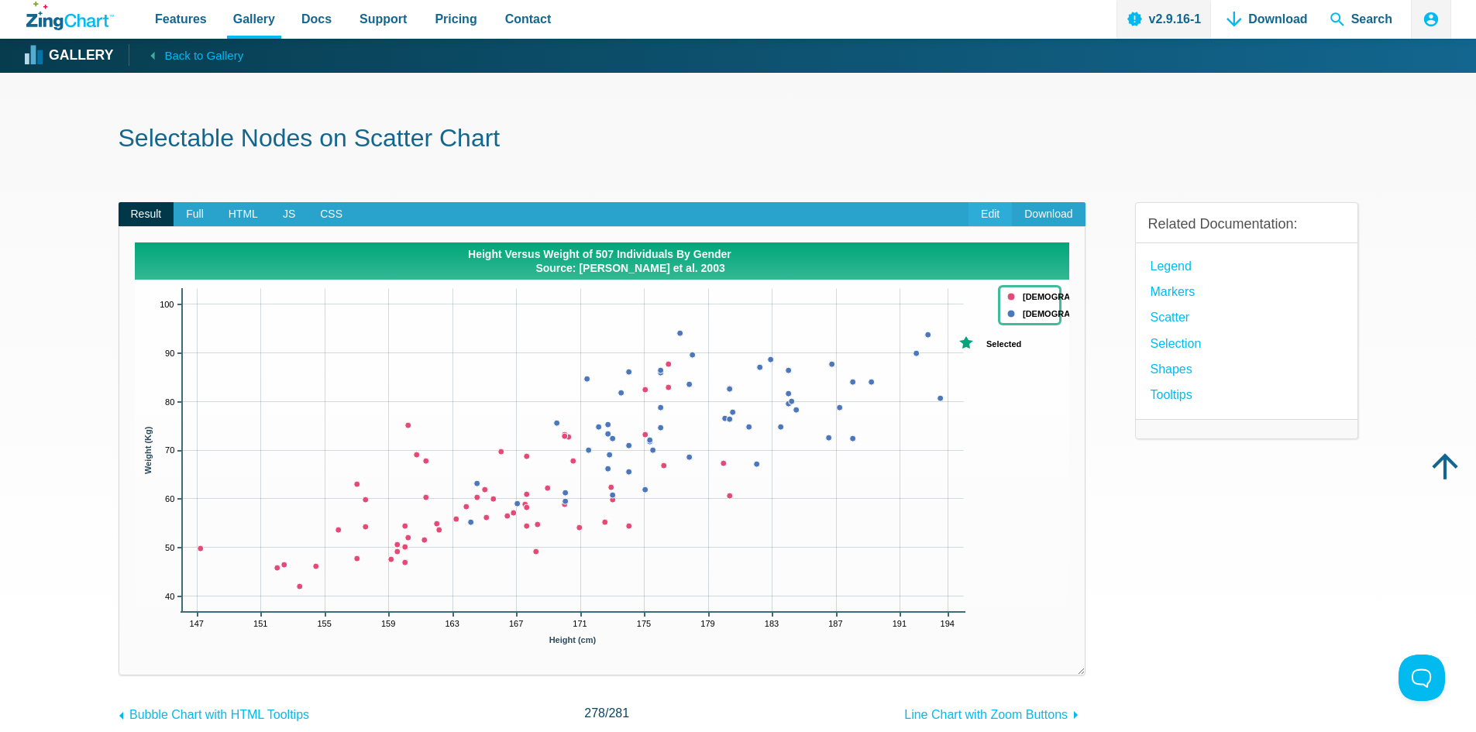
click at [987, 212] on link "Edit" at bounding box center [990, 214] width 43 height 25
